Goal: Task Accomplishment & Management: Use online tool/utility

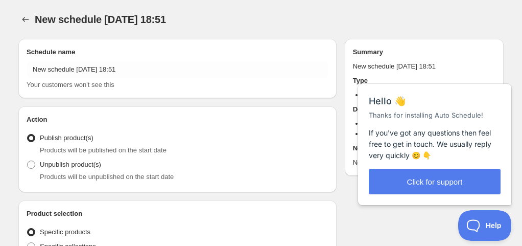
radio input "true"
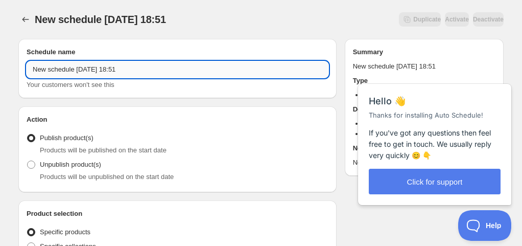
drag, startPoint x: 29, startPoint y: 65, endPoint x: 209, endPoint y: 67, distance: 180.4
click at [209, 67] on input "New schedule [DATE] 18:51" at bounding box center [178, 69] width 302 height 16
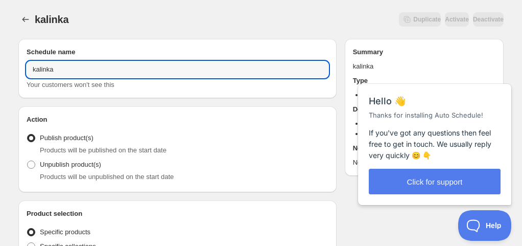
type input "kalinka"
click at [203, 32] on div "kalinka. This page is ready kalinka Duplicate Activate Deactivate More actions …" at bounding box center [260, 19] width 485 height 39
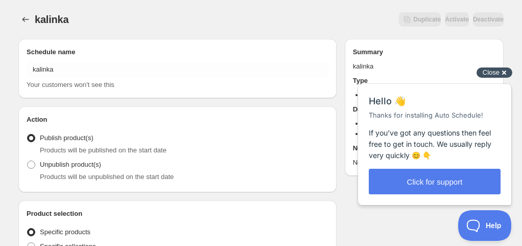
click at [490, 73] on span "Close" at bounding box center [491, 72] width 17 height 8
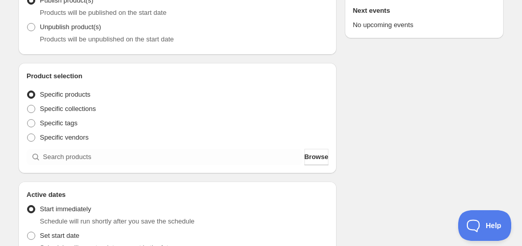
scroll to position [138, 0]
click at [88, 110] on span "Specific collections" at bounding box center [68, 108] width 56 height 8
click at [28, 105] on input "Specific collections" at bounding box center [27, 104] width 1 height 1
radio input "true"
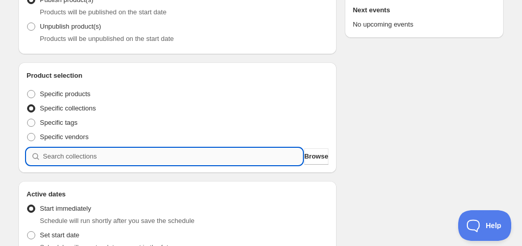
click at [89, 160] on input "search" at bounding box center [173, 156] width 260 height 16
type input "k"
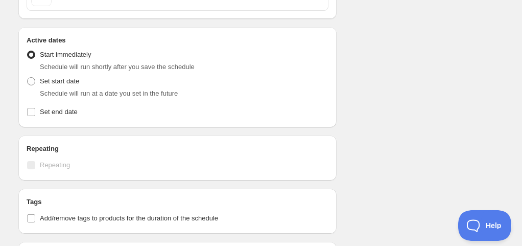
scroll to position [326, 0]
click at [56, 79] on span "Set start date" at bounding box center [59, 81] width 39 height 8
click at [28, 77] on input "Set start date" at bounding box center [27, 77] width 1 height 1
radio input "true"
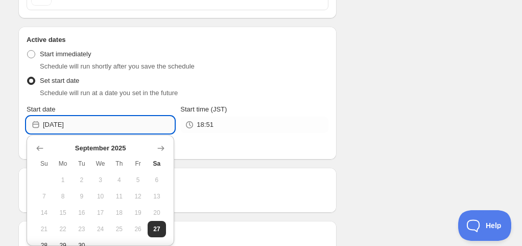
click at [86, 126] on input "[DATE]" at bounding box center [108, 124] width 131 height 16
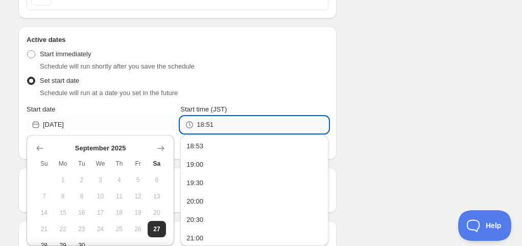
click at [214, 125] on input "18:51" at bounding box center [262, 124] width 131 height 16
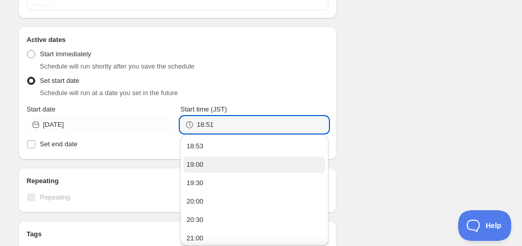
scroll to position [96, 0]
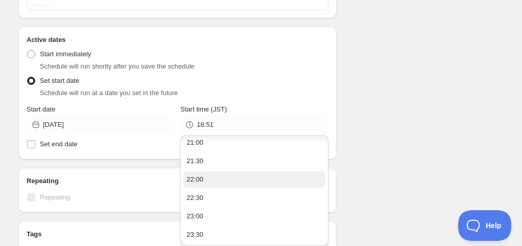
click at [211, 181] on button "22:00" at bounding box center [254, 179] width 142 height 16
type input "22:00"
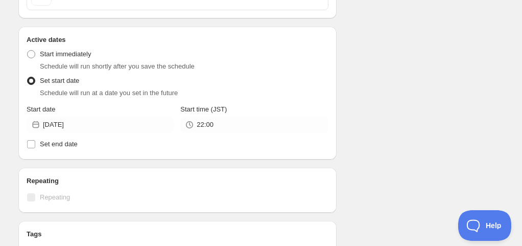
click at [374, 103] on div "Schedule name kalinka Your customers won't see this Action Action Publish produ…" at bounding box center [257, 102] width 494 height 794
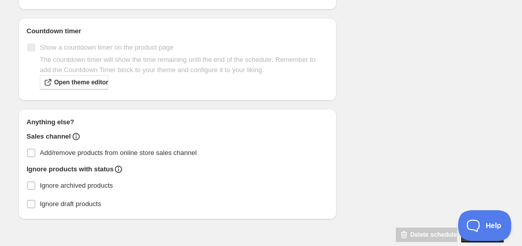
scroll to position [597, 0]
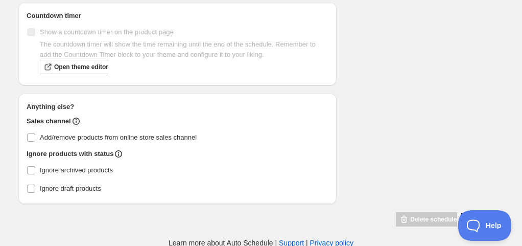
click at [461, 213] on button "Save schedule" at bounding box center [482, 220] width 42 height 14
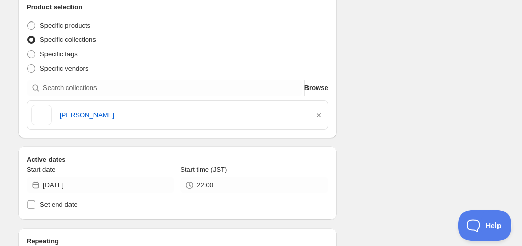
scroll to position [187, 0]
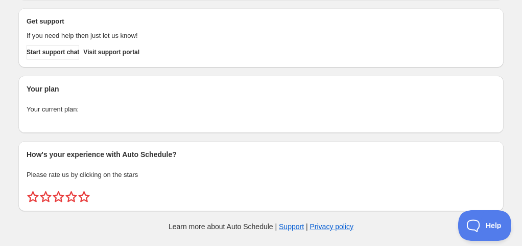
scroll to position [96, 0]
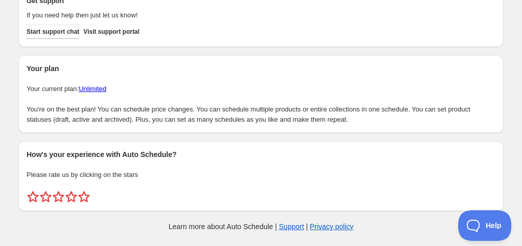
scroll to position [187, 0]
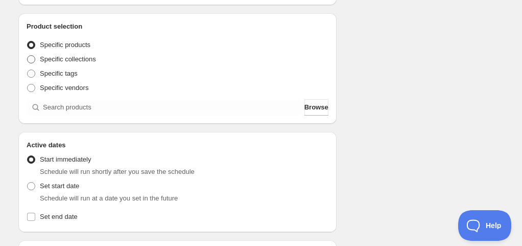
click at [83, 63] on span "Specific collections" at bounding box center [68, 59] width 56 height 8
click at [28, 56] on input "Specific collections" at bounding box center [27, 55] width 1 height 1
radio input "true"
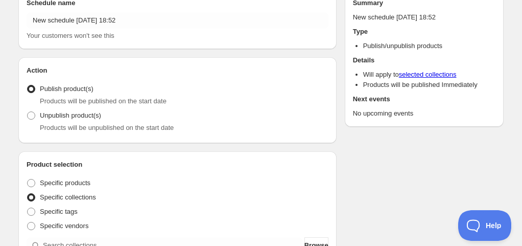
scroll to position [0, 0]
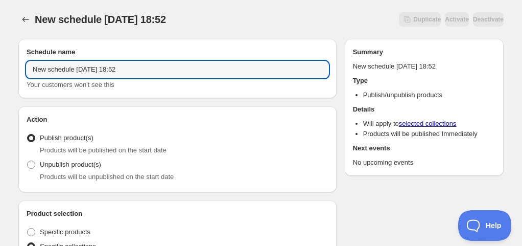
drag, startPoint x: 138, startPoint y: 73, endPoint x: 21, endPoint y: 67, distance: 116.6
click at [21, 67] on div "Schedule name New schedule [DATE] 18:52 Your customers won't see this" at bounding box center [177, 68] width 318 height 59
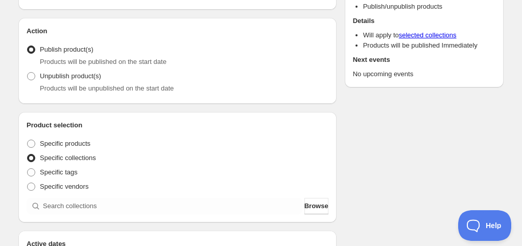
scroll to position [89, 0]
type input "konges"
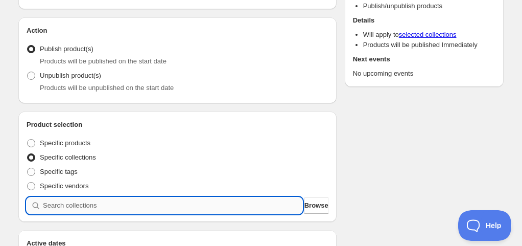
click at [84, 202] on input "search" at bounding box center [173, 205] width 260 height 16
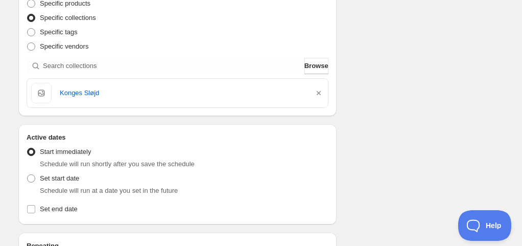
scroll to position [228, 0]
click at [319, 93] on icon "button" at bounding box center [319, 93] width 4 height 4
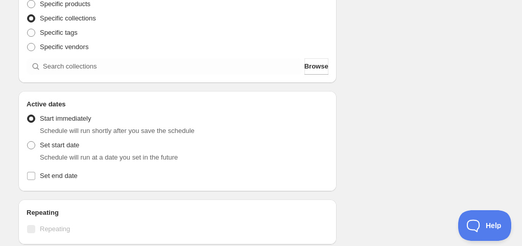
scroll to position [227, 0]
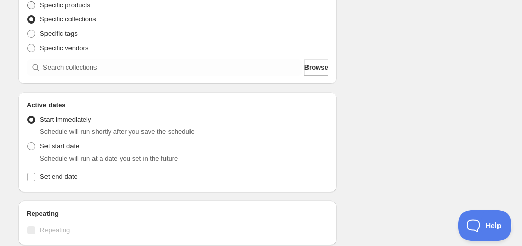
click at [86, 5] on span "Specific products" at bounding box center [65, 5] width 51 height 8
click at [28, 2] on input "Specific products" at bounding box center [27, 1] width 1 height 1
radio input "true"
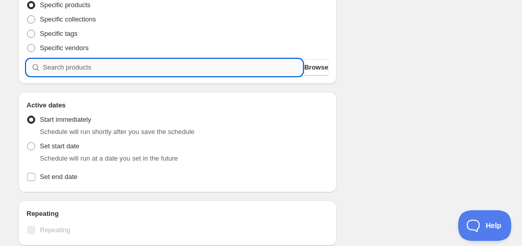
click at [73, 63] on input "search" at bounding box center [173, 67] width 260 height 16
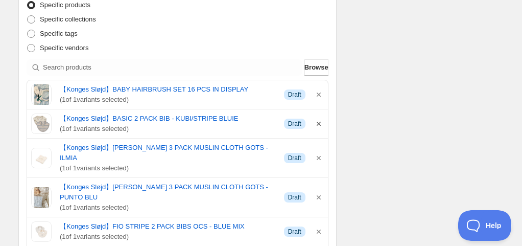
click at [318, 123] on icon "button" at bounding box center [319, 124] width 4 height 4
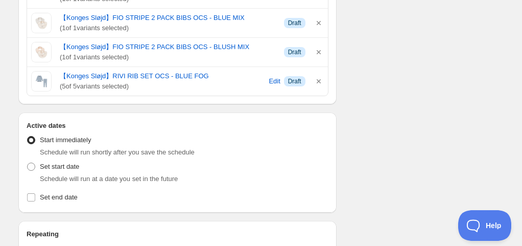
scroll to position [434, 0]
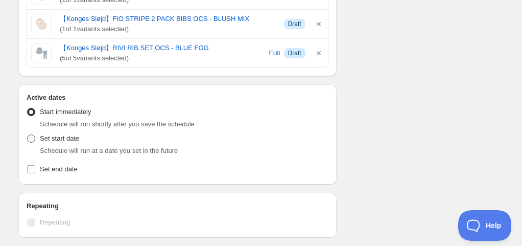
click at [56, 131] on label "Set start date" at bounding box center [53, 138] width 53 height 14
click at [28, 134] on input "Set start date" at bounding box center [27, 134] width 1 height 1
radio input "true"
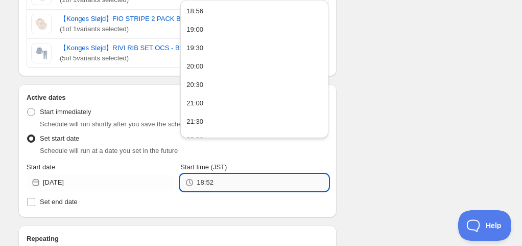
click at [215, 174] on input "18:52" at bounding box center [262, 182] width 131 height 16
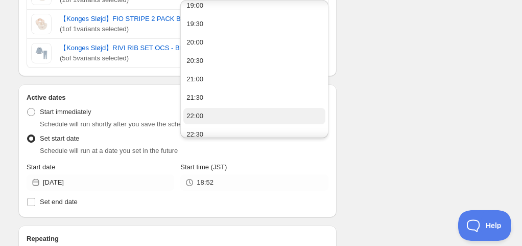
click at [212, 116] on button "22:00" at bounding box center [254, 116] width 142 height 16
type input "22:00"
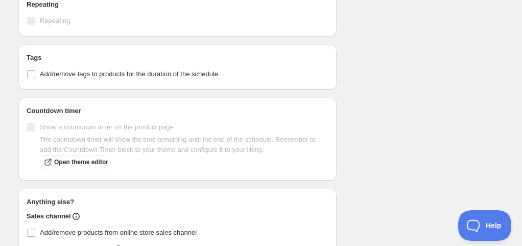
scroll to position [742, 0]
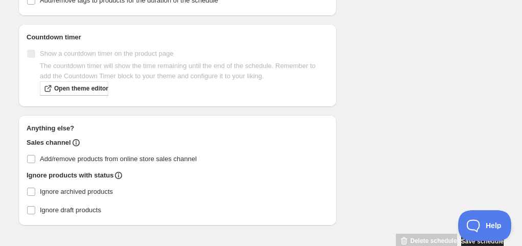
click at [461, 234] on button "Save schedule" at bounding box center [482, 241] width 42 height 14
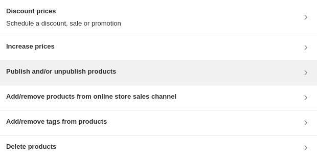
click at [112, 69] on h3 "Publish and/or unpublish products" at bounding box center [61, 71] width 110 height 10
click at [130, 71] on div "Publish and/or unpublish products" at bounding box center [158, 72] width 304 height 12
